Goal: Navigation & Orientation: Find specific page/section

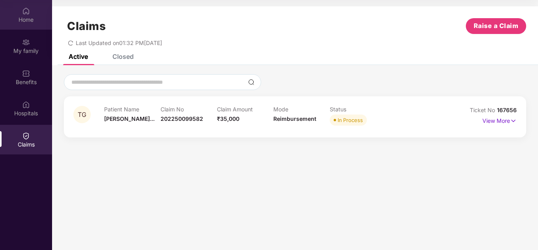
scroll to position [44, 0]
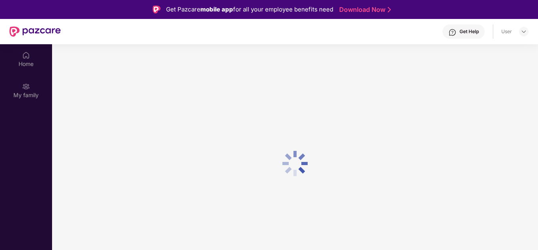
scroll to position [44, 0]
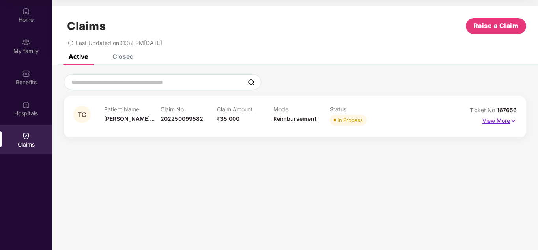
click at [508, 118] on p "View More" at bounding box center [500, 119] width 34 height 11
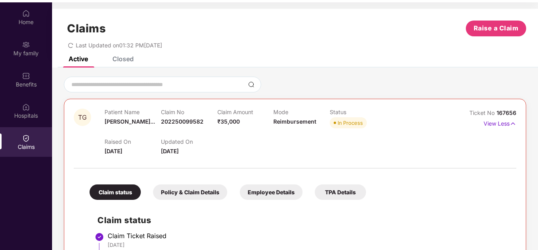
scroll to position [0, 0]
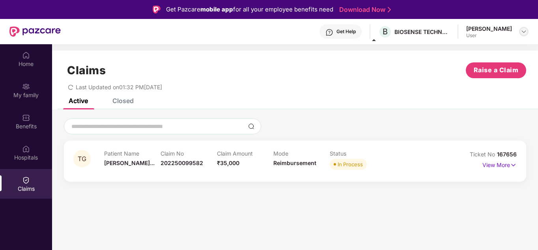
click at [523, 31] on img at bounding box center [524, 31] width 6 height 6
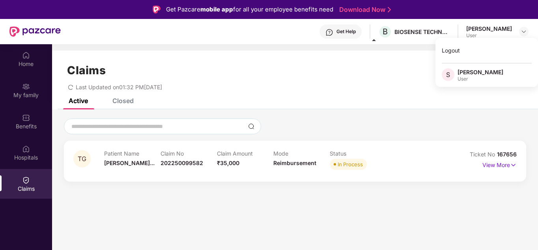
click at [477, 73] on div "[PERSON_NAME]" at bounding box center [481, 71] width 46 height 7
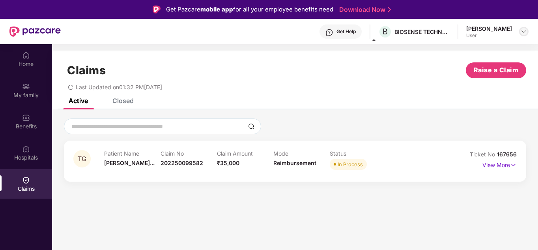
click at [523, 33] on img at bounding box center [524, 31] width 6 height 6
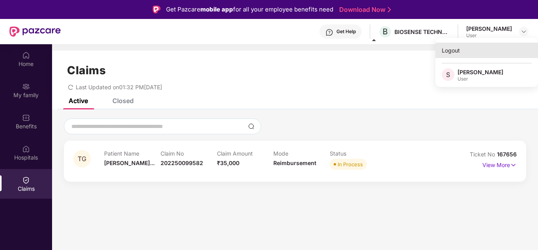
click at [469, 51] on div "Logout" at bounding box center [487, 50] width 103 height 15
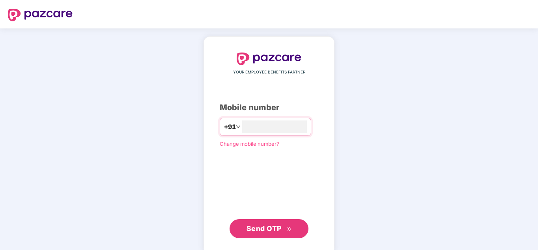
type input "**********"
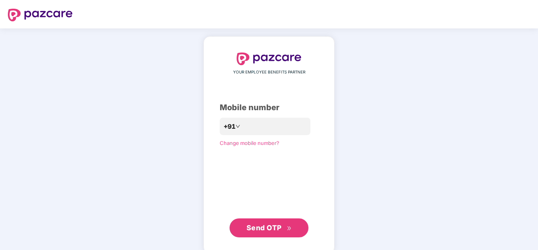
click at [277, 230] on span "Send OTP" at bounding box center [264, 227] width 35 height 8
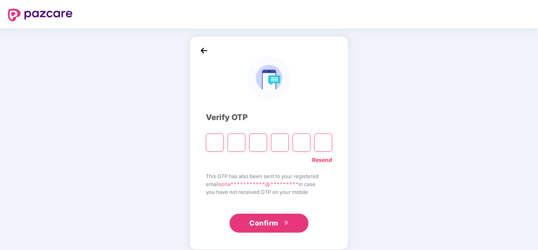
type input "*"
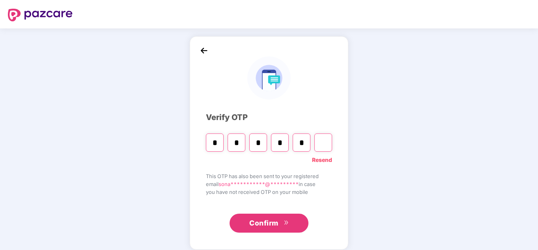
type input "*"
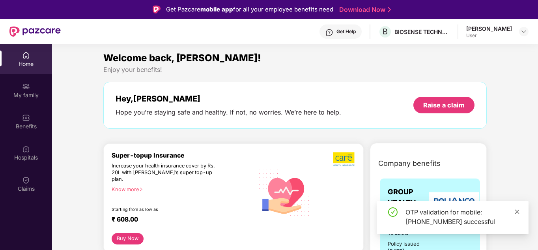
click at [518, 212] on icon "close" at bounding box center [517, 211] width 4 height 4
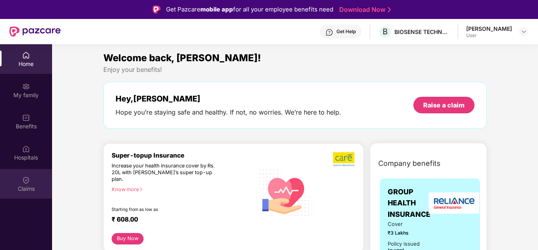
click at [28, 181] on img at bounding box center [26, 180] width 8 height 8
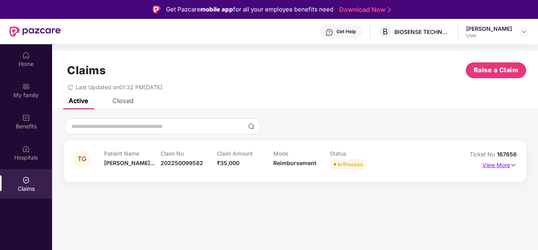
click at [504, 163] on p "View More" at bounding box center [500, 164] width 34 height 11
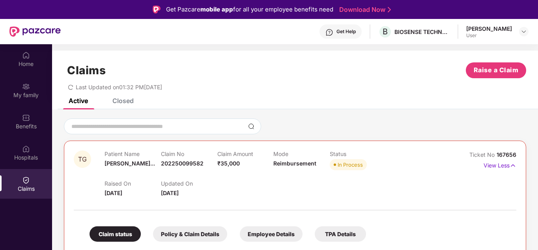
click at [81, 102] on div "Active" at bounding box center [78, 101] width 19 height 8
click at [71, 88] on icon "redo" at bounding box center [71, 87] width 6 height 6
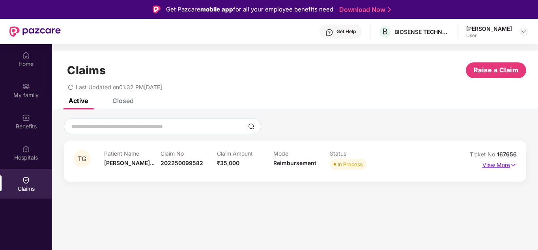
click at [510, 164] on img at bounding box center [513, 165] width 7 height 9
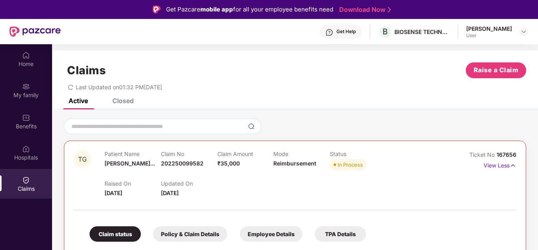
scroll to position [0, 0]
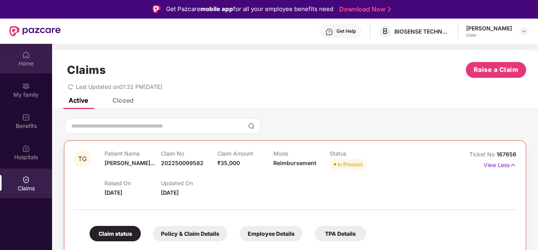
click at [25, 60] on div "Home" at bounding box center [26, 64] width 52 height 8
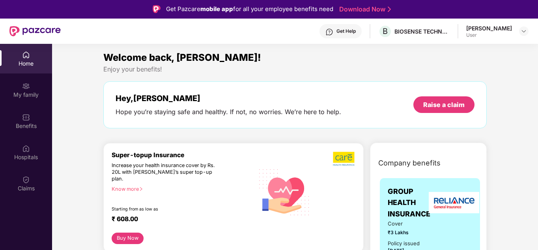
click at [337, 33] on div "Get Help" at bounding box center [346, 31] width 19 height 6
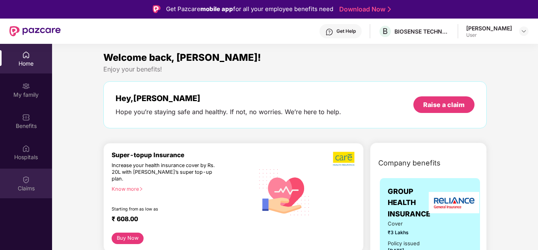
click at [30, 185] on div "Claims" at bounding box center [26, 188] width 52 height 8
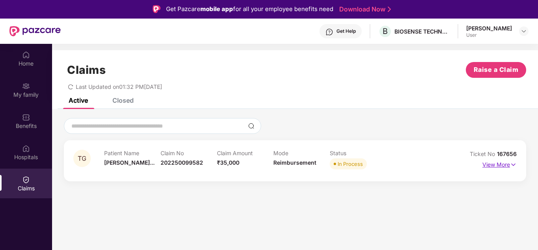
click at [513, 163] on img at bounding box center [513, 164] width 7 height 9
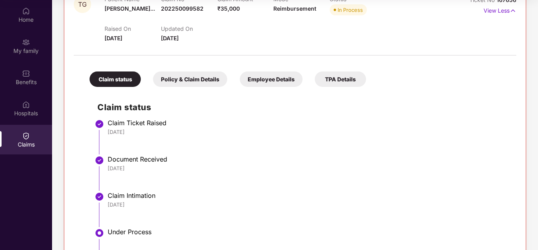
scroll to position [0, 0]
